Goal: Task Accomplishment & Management: Complete application form

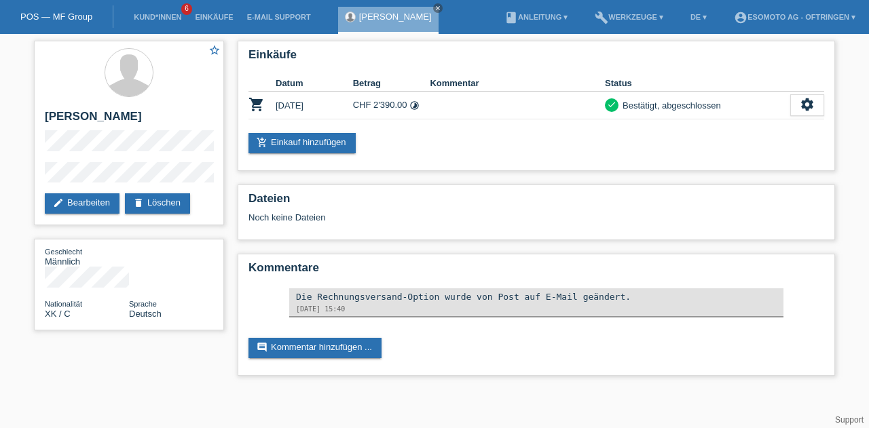
click at [157, 19] on link "Kund*innen" at bounding box center [157, 17] width 61 height 8
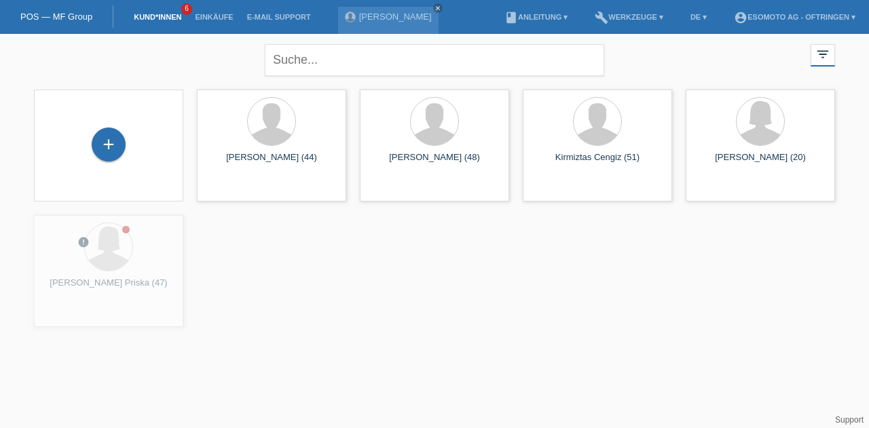
click at [117, 153] on div "+" at bounding box center [109, 145] width 34 height 34
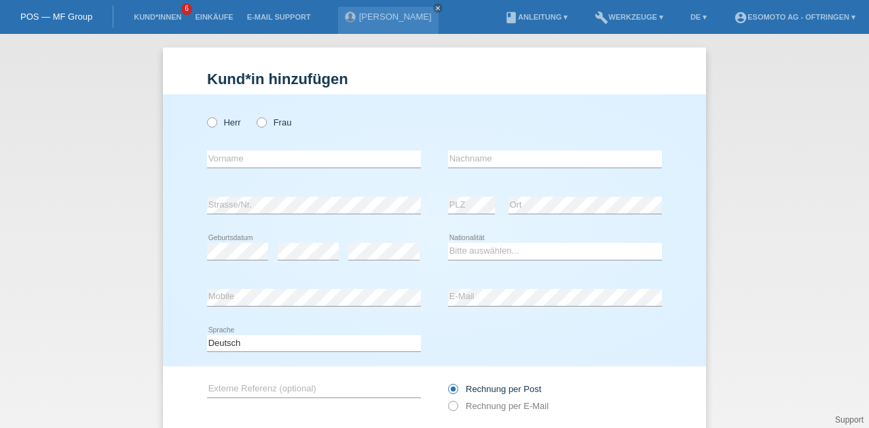
click at [263, 168] on icon at bounding box center [314, 168] width 214 height 1
click at [266, 163] on input "text" at bounding box center [314, 159] width 214 height 17
type input "Deeb"
click at [466, 150] on div "error Nachname" at bounding box center [555, 159] width 214 height 46
click at [460, 157] on input "text" at bounding box center [555, 159] width 214 height 17
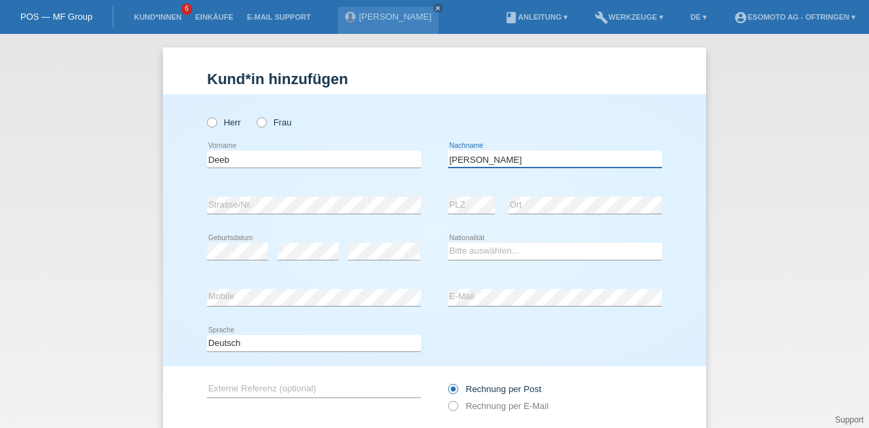
type input "Mohammad"
click at [416, 181] on div "Deeb error Vorname Mohammad error Nachname" at bounding box center [434, 159] width 455 height 46
click at [179, 208] on div "Herr Frau Deeb error Vorname" at bounding box center [434, 230] width 543 height 272
click at [470, 255] on select "Bitte auswählen... Schweiz Deutschland Liechtenstein Österreich ------------ Af…" at bounding box center [555, 251] width 214 height 16
select select "PS"
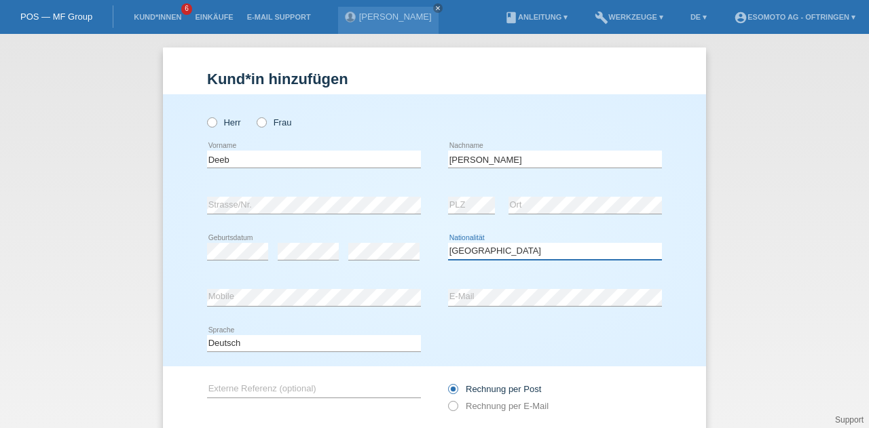
click at [448, 243] on select "Bitte auswählen... Schweiz Deutschland Liechtenstein Österreich ------------ Af…" at bounding box center [555, 251] width 214 height 16
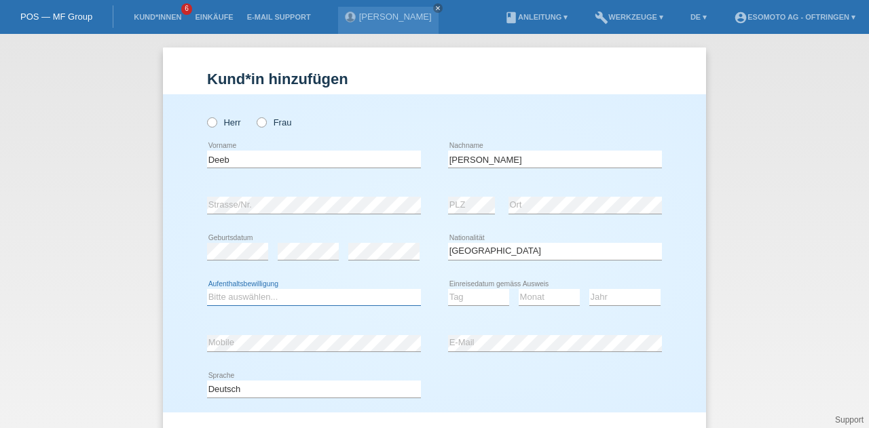
click at [231, 297] on select "Bitte auswählen... C B B - Flüchtlingsstatus Andere" at bounding box center [314, 297] width 214 height 16
select select "B"
click at [207, 289] on select "Bitte auswählen... C B B - Flüchtlingsstatus Andere" at bounding box center [314, 297] width 214 height 16
click at [467, 293] on select "Tag 01 02 03 04 05 06 07 08 09 10 11" at bounding box center [478, 297] width 61 height 16
select select "09"
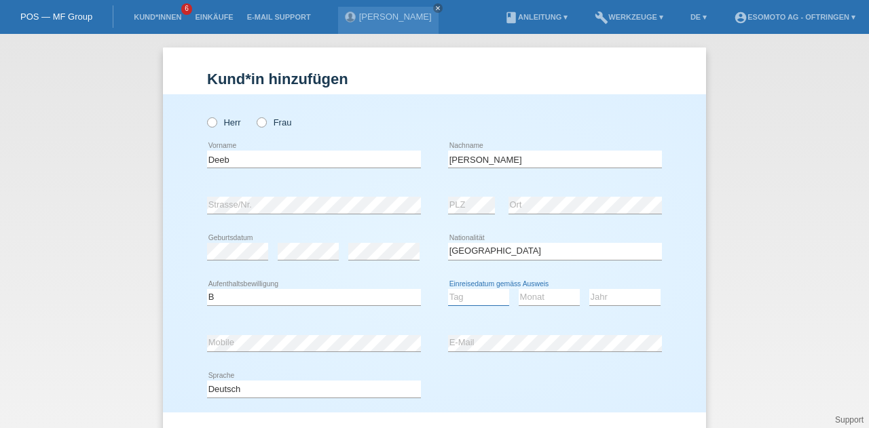
click at [448, 289] on select "Tag 01 02 03 04 05 06 07 08 09 10 11" at bounding box center [478, 297] width 61 height 16
click at [541, 295] on select "Monat 01 02 03 04 05 06 07 08 09 10 11" at bounding box center [549, 297] width 61 height 16
select select "11"
click at [519, 289] on select "Monat 01 02 03 04 05 06 07 08 09 10 11" at bounding box center [549, 297] width 61 height 16
click at [595, 298] on select "Jahr 2025 2024 2023 2022 2021 2020 2019 2018 2017 2016 2015 2014 2013 2012 2011…" at bounding box center [624, 297] width 71 height 16
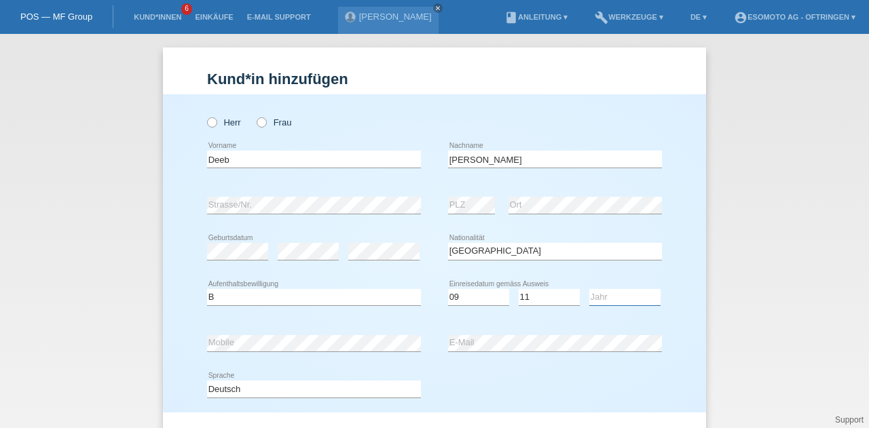
select select "2013"
click at [589, 289] on select "Jahr 2025 2024 2023 2022 2021 2020 2019 2018 2017 2016 2015 2014 2013 2012 2011…" at bounding box center [624, 297] width 71 height 16
click at [218, 125] on label "Herr" at bounding box center [224, 122] width 34 height 10
click at [216, 125] on input "Herr" at bounding box center [211, 121] width 9 height 9
radio input "true"
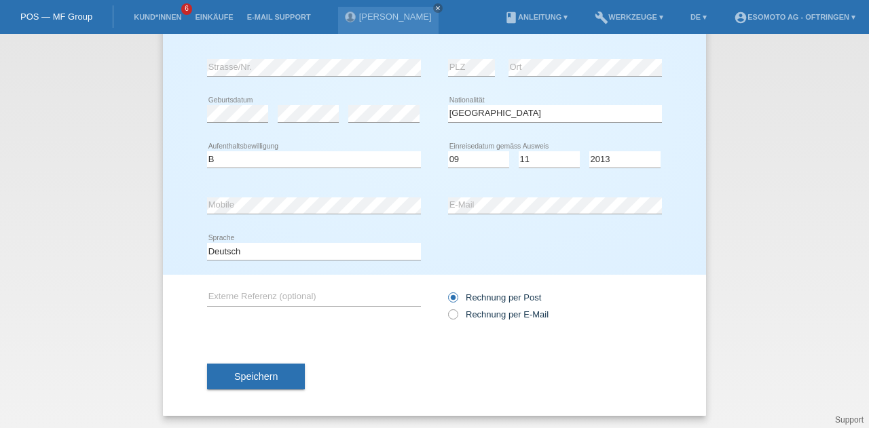
scroll to position [136, 0]
click at [255, 378] on span "Speichern" at bounding box center [255, 378] width 43 height 11
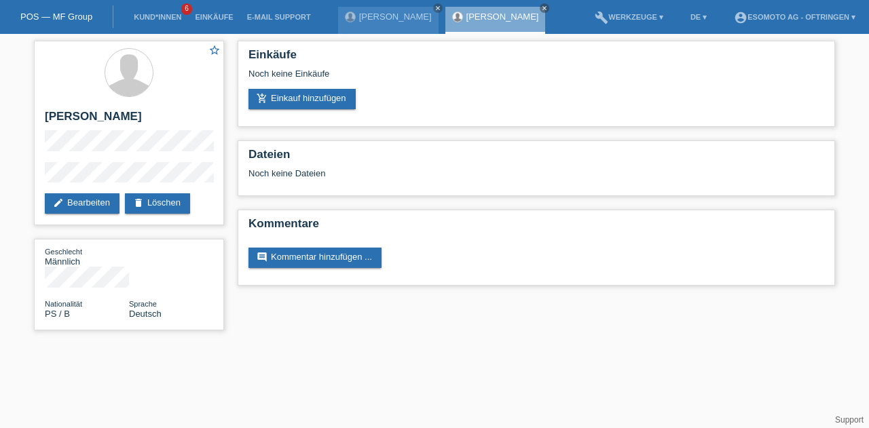
click at [334, 102] on link "add_shopping_cart Einkauf hinzufügen" at bounding box center [301, 99] width 107 height 20
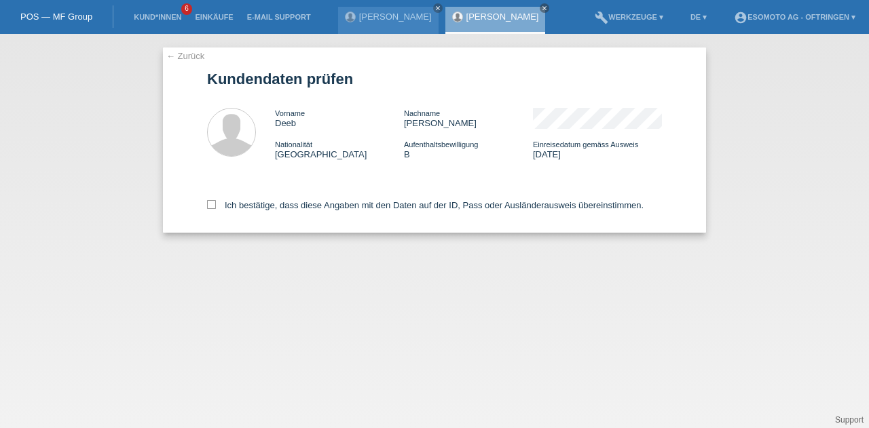
click at [211, 210] on label "Ich bestätige, dass diese Angaben mit den Daten auf der ID, Pass oder Ausländer…" at bounding box center [425, 205] width 437 height 10
click at [211, 209] on input "Ich bestätige, dass diese Angaben mit den Daten auf der ID, Pass oder Ausländer…" at bounding box center [211, 204] width 9 height 9
checkbox input "true"
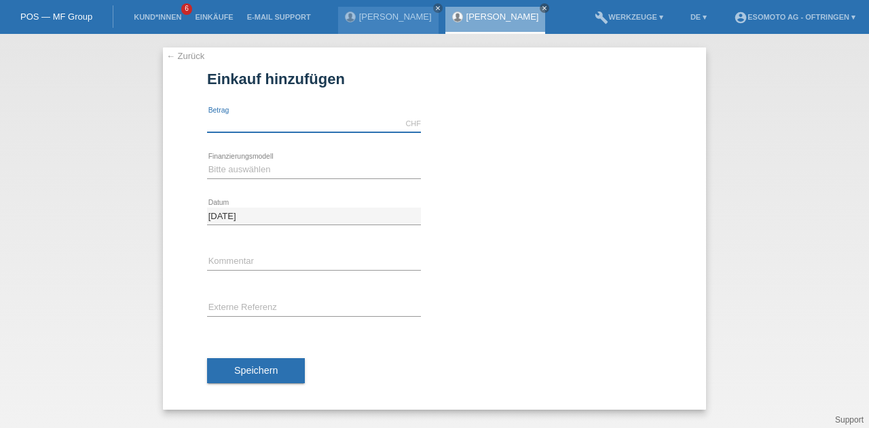
click at [240, 122] on input "text" at bounding box center [314, 123] width 214 height 17
type input "2970.00"
click at [236, 166] on select "Bitte auswählen Fixe Raten Kauf auf Rechnung mit Teilzahlungsoption" at bounding box center [314, 170] width 214 height 16
select select "69"
click at [207, 162] on select "Bitte auswählen Fixe Raten Kauf auf Rechnung mit Teilzahlungsoption" at bounding box center [314, 170] width 214 height 16
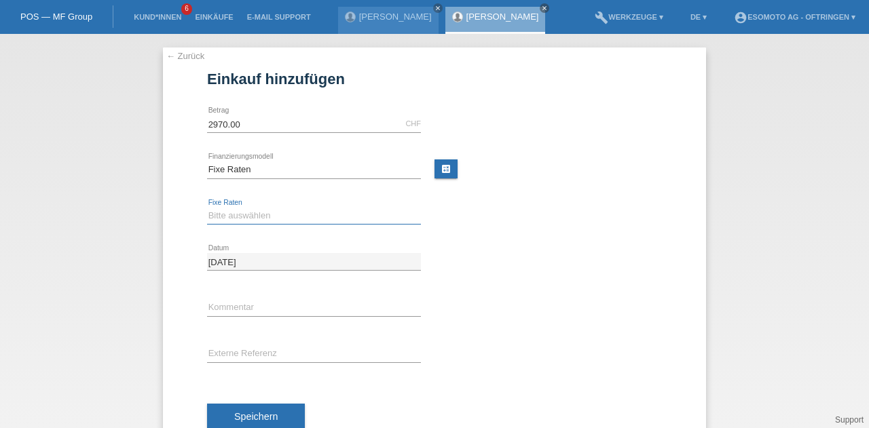
click at [234, 210] on select "Bitte auswählen 12 Raten 24 Raten 36 Raten 48 Raten" at bounding box center [314, 216] width 214 height 16
select select "139"
click at [207, 208] on select "Bitte auswählen 12 Raten 24 Raten 36 Raten 48 Raten" at bounding box center [314, 216] width 214 height 16
click at [250, 411] on span "Speichern" at bounding box center [255, 416] width 43 height 11
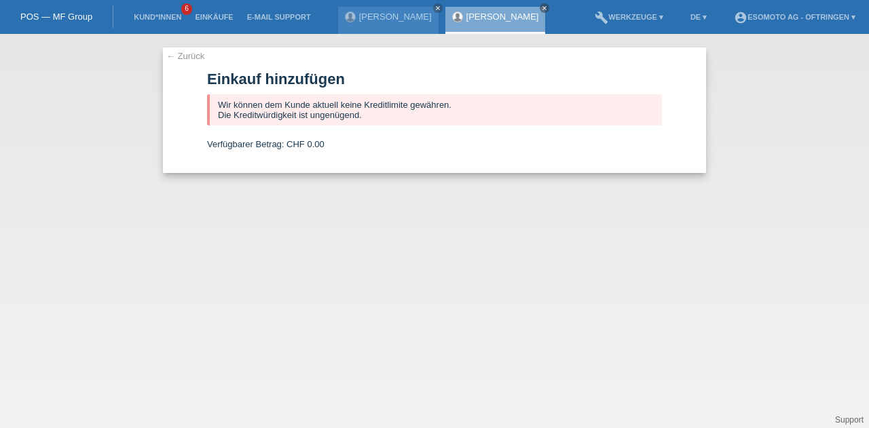
click at [181, 57] on link "← Zurück" at bounding box center [185, 56] width 38 height 10
